Goal: Task Accomplishment & Management: Use online tool/utility

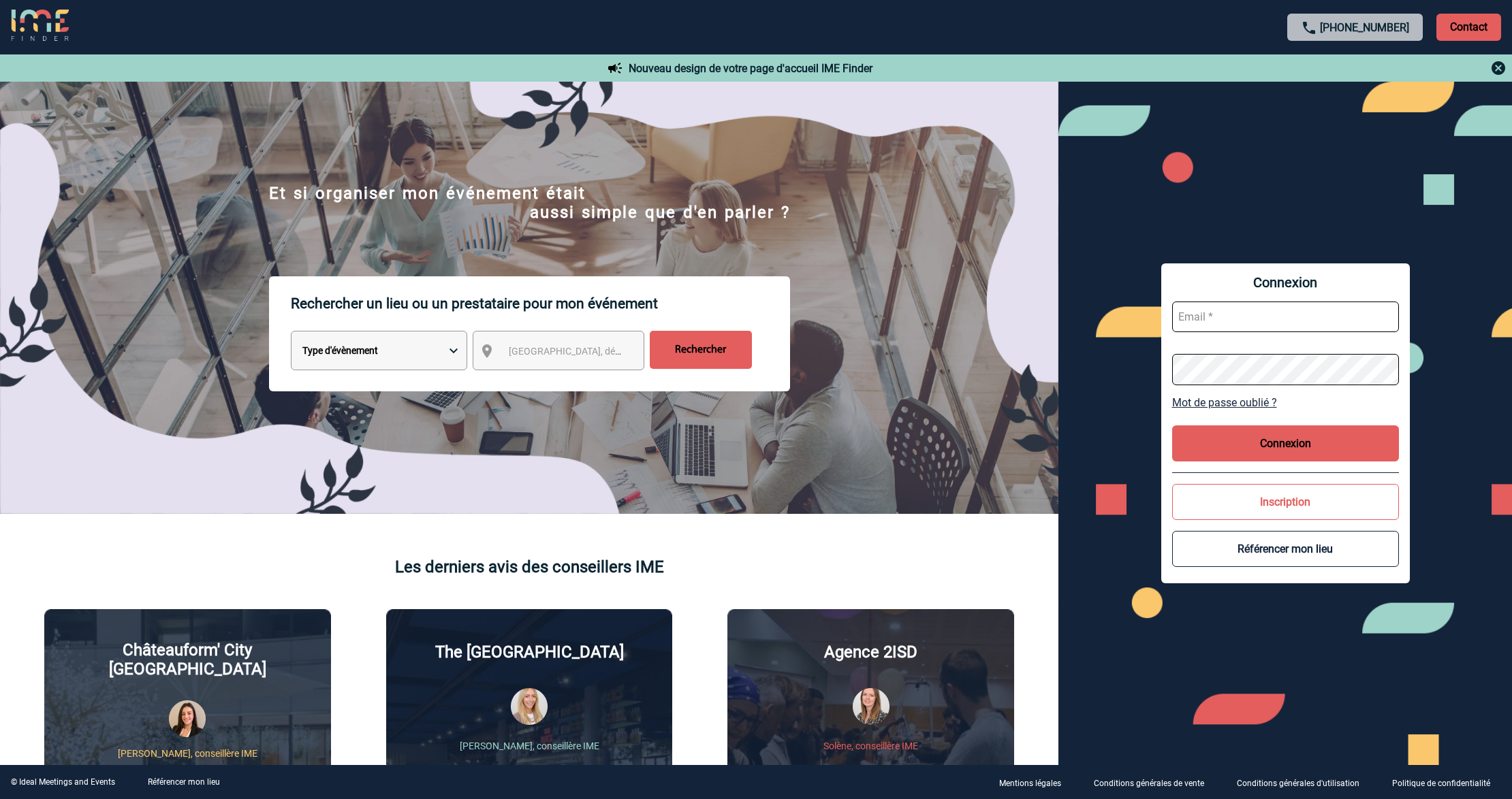
type input "lgebski@ime-groupe.com"
click at [1265, 437] on button "Connexion" at bounding box center [1285, 443] width 226 height 36
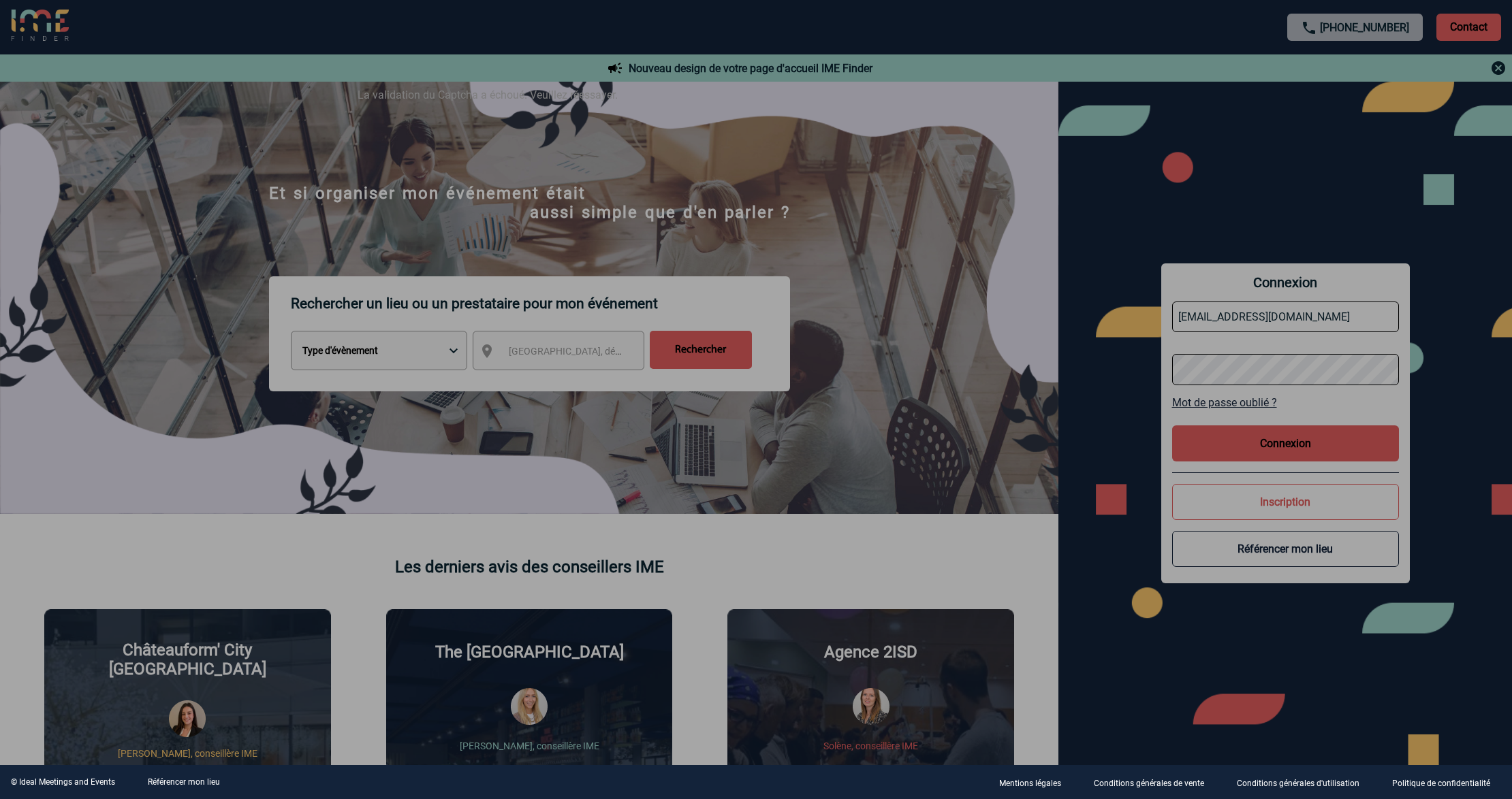
click at [1289, 308] on div at bounding box center [756, 399] width 1512 height 799
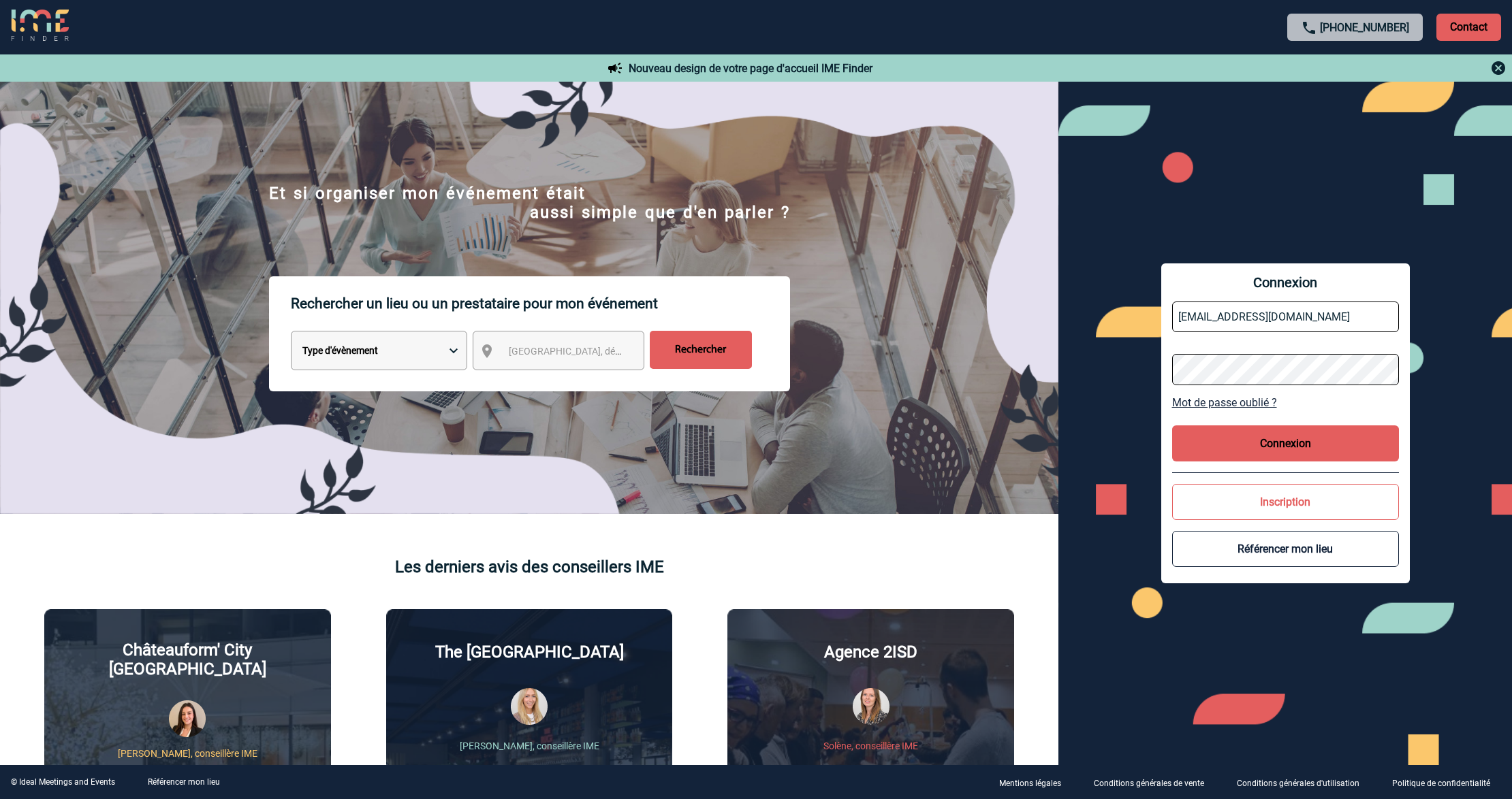
drag, startPoint x: 1310, startPoint y: 305, endPoint x: 1311, endPoint y: 327, distance: 22.0
click at [1310, 302] on input "lgebski@ime-groupe.com" at bounding box center [1285, 317] width 226 height 30
click at [1290, 460] on button "Connexion" at bounding box center [1285, 443] width 226 height 36
click at [1284, 446] on button "Connexion" at bounding box center [1285, 443] width 226 height 36
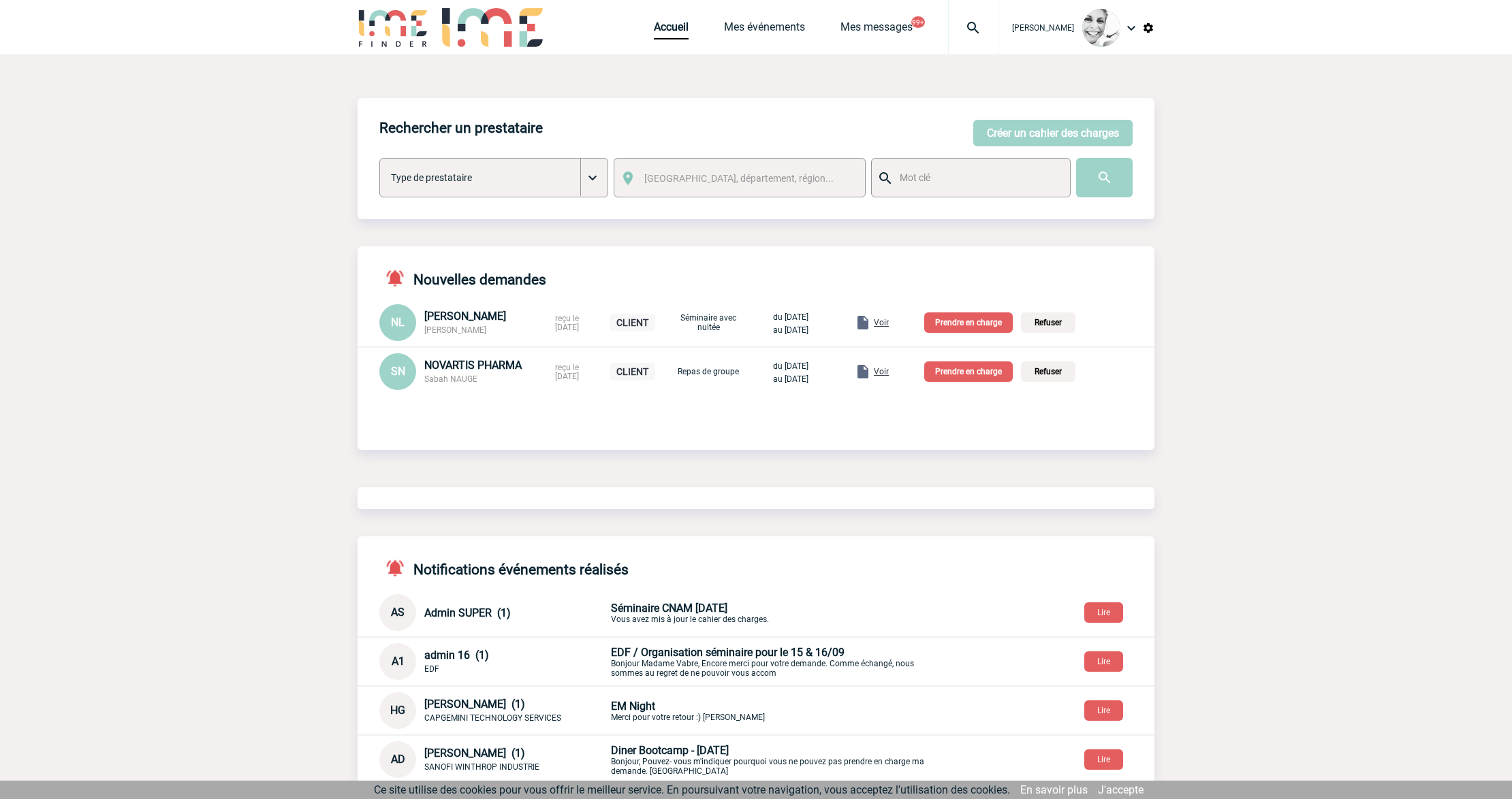
click at [978, 30] on img at bounding box center [973, 28] width 49 height 16
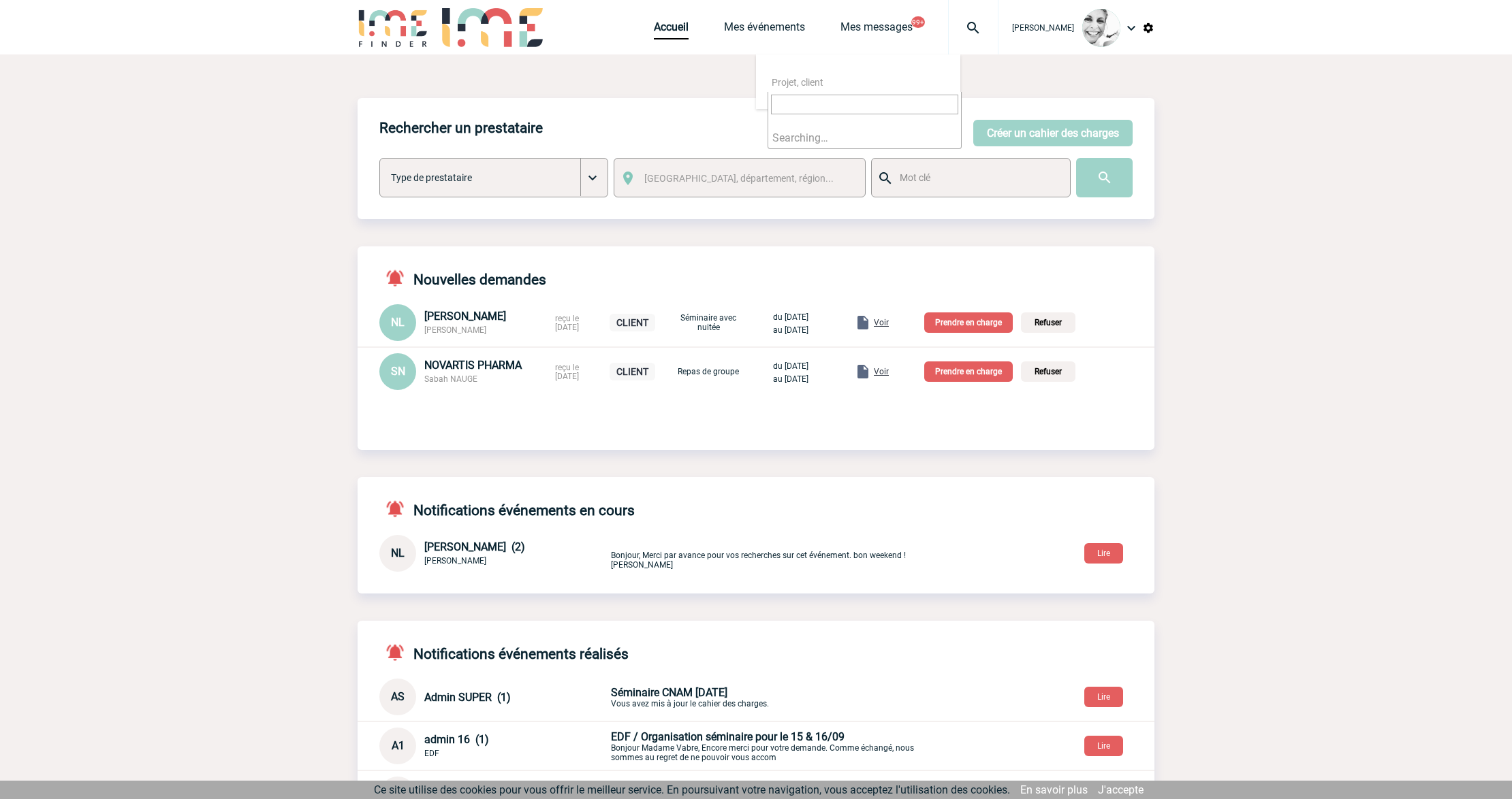
click at [900, 99] on input "search" at bounding box center [864, 105] width 187 height 20
